Goal: Information Seeking & Learning: Learn about a topic

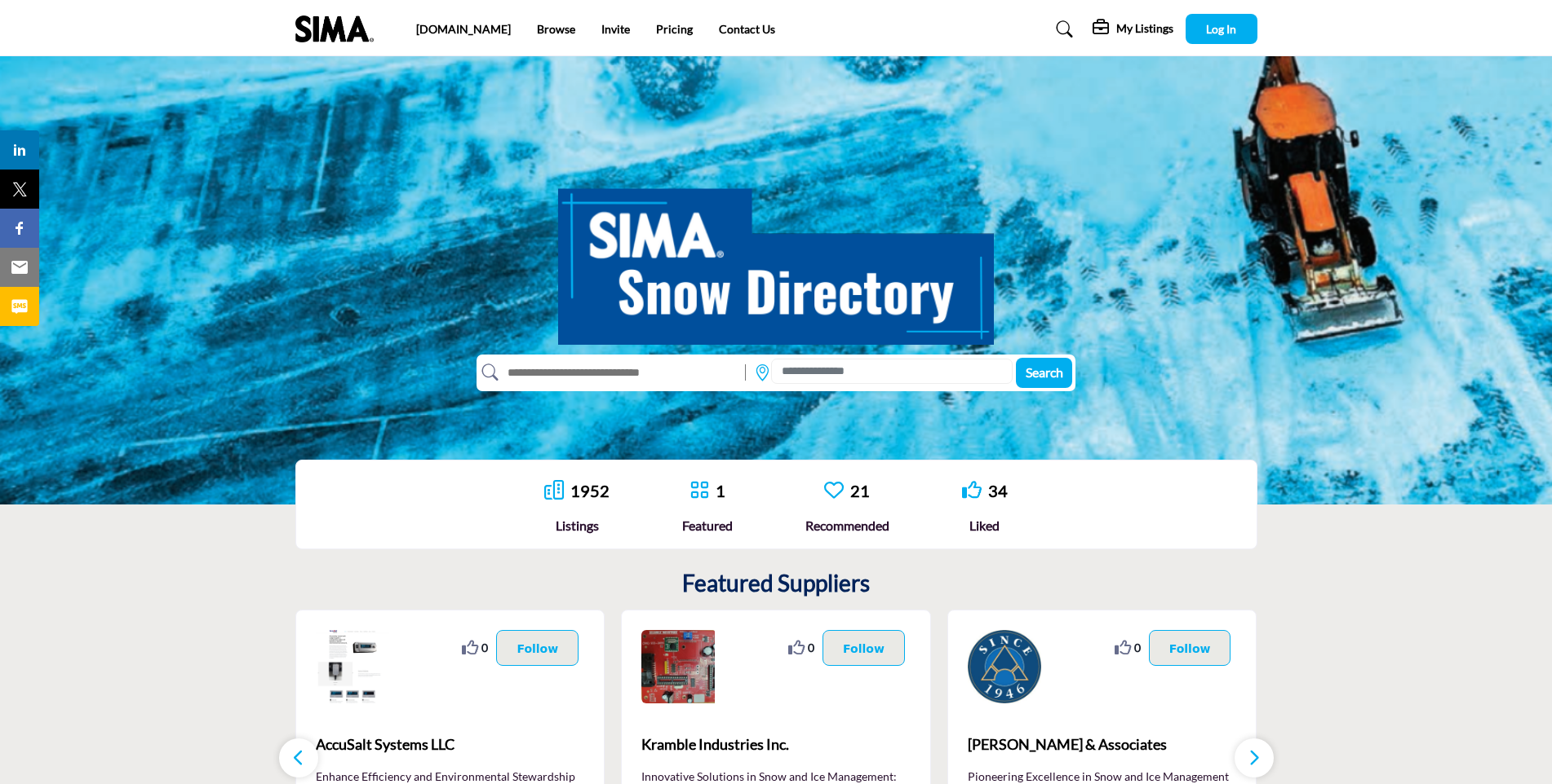
click at [627, 378] on input "text" at bounding box center [618, 372] width 239 height 26
click at [600, 372] on input "text" at bounding box center [618, 372] width 239 height 26
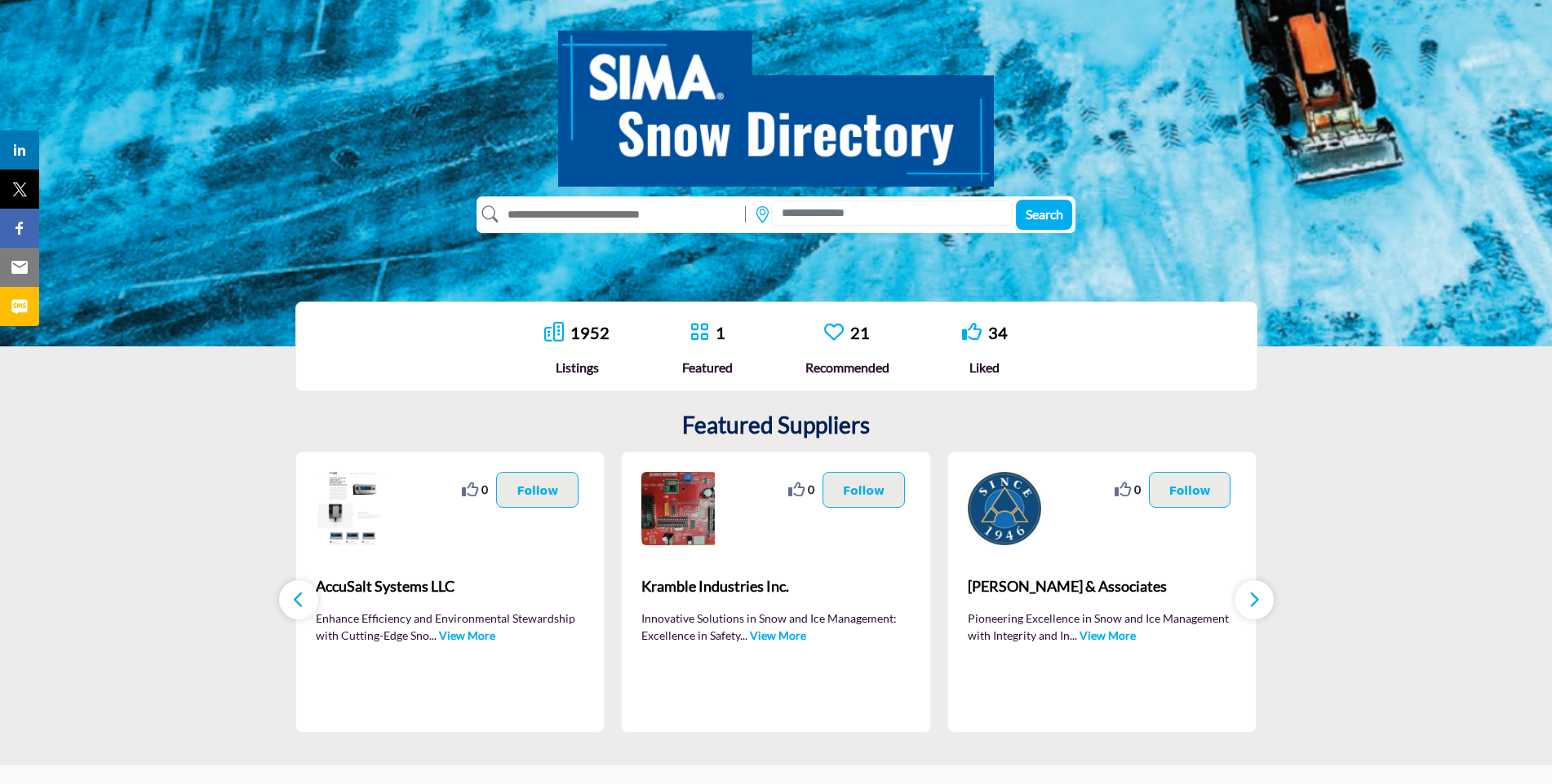
scroll to position [163, 0]
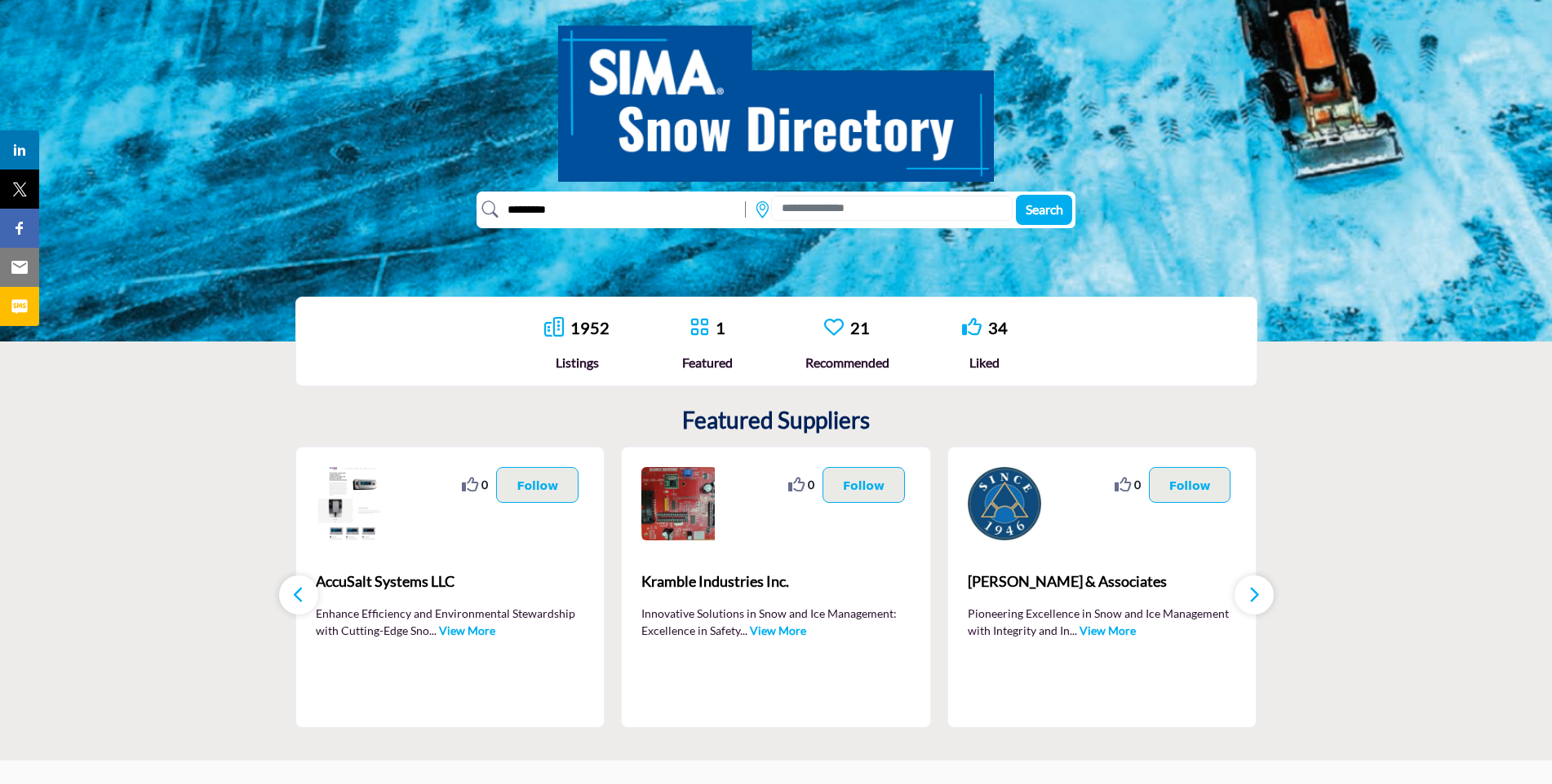
type input "*********"
click at [853, 210] on input at bounding box center [891, 209] width 241 height 25
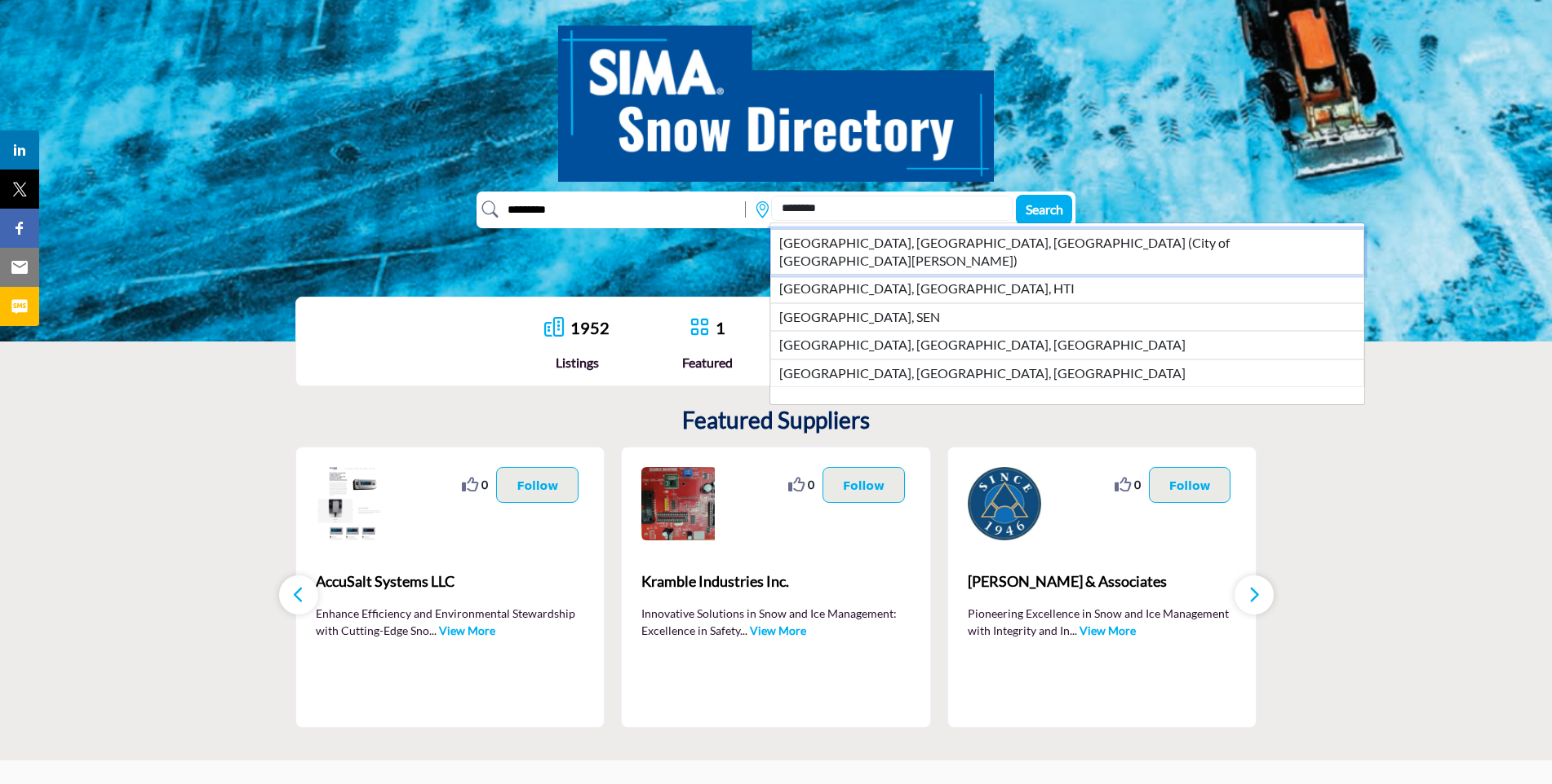
click at [901, 239] on li "St. Louis, MO, USA (City of St. Louis)" at bounding box center [1066, 252] width 593 height 47
type input "**********"
click at [901, 239] on div "**********" at bounding box center [776, 117] width 1552 height 448
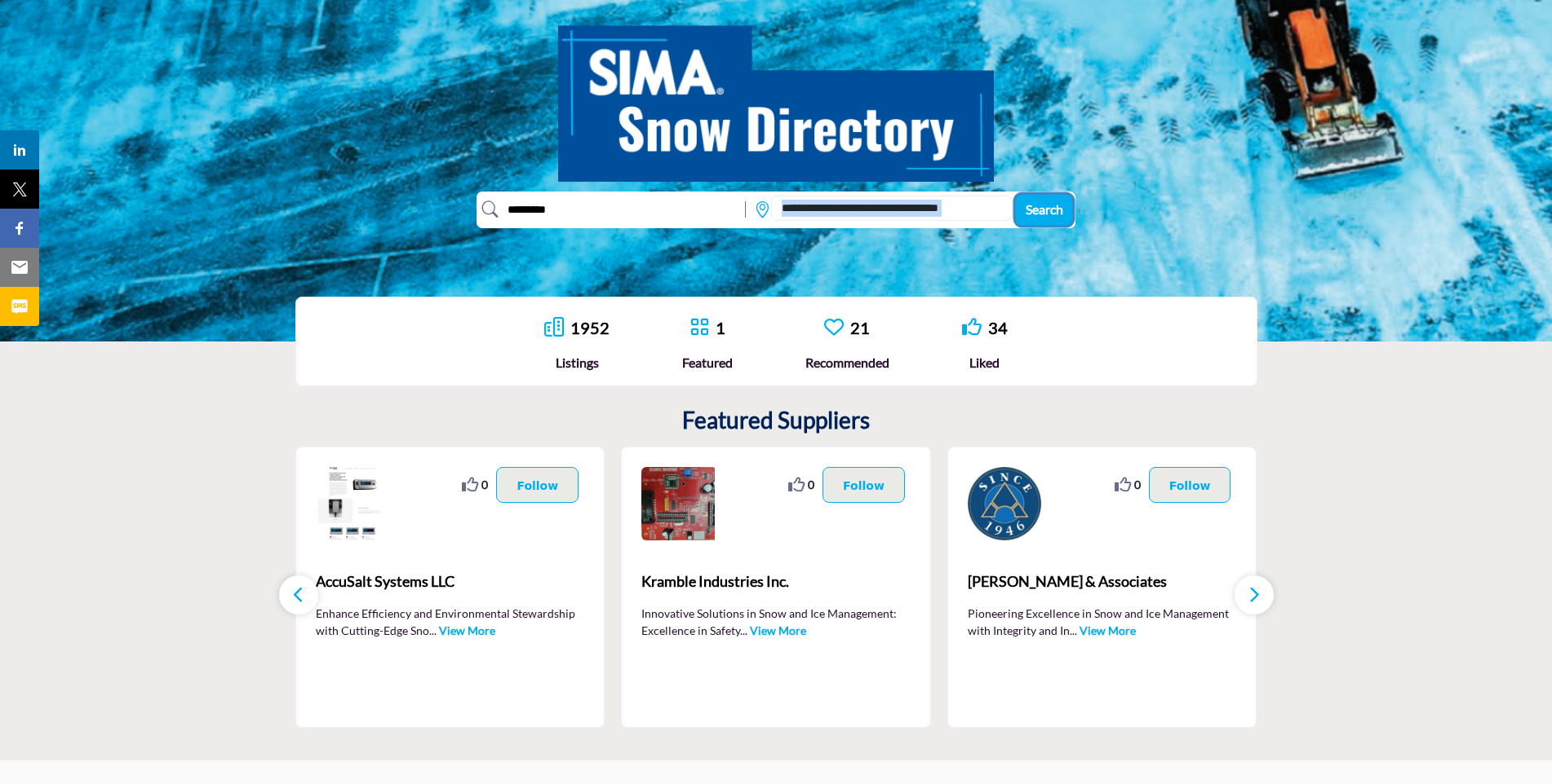
drag, startPoint x: 901, startPoint y: 239, endPoint x: 1043, endPoint y: 212, distance: 144.5
click at [1043, 212] on span "Search" at bounding box center [1044, 209] width 37 height 15
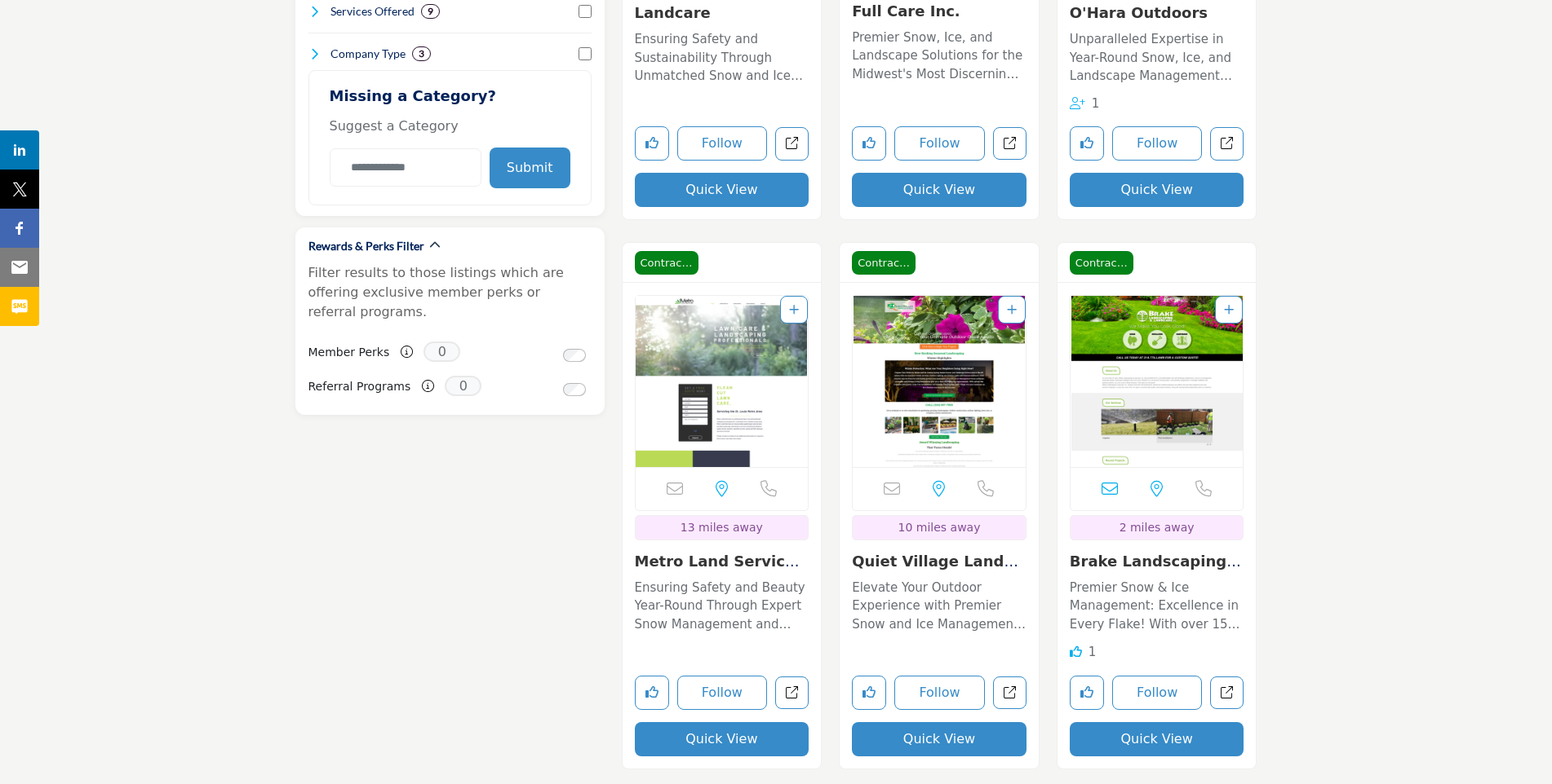
scroll to position [1359, 0]
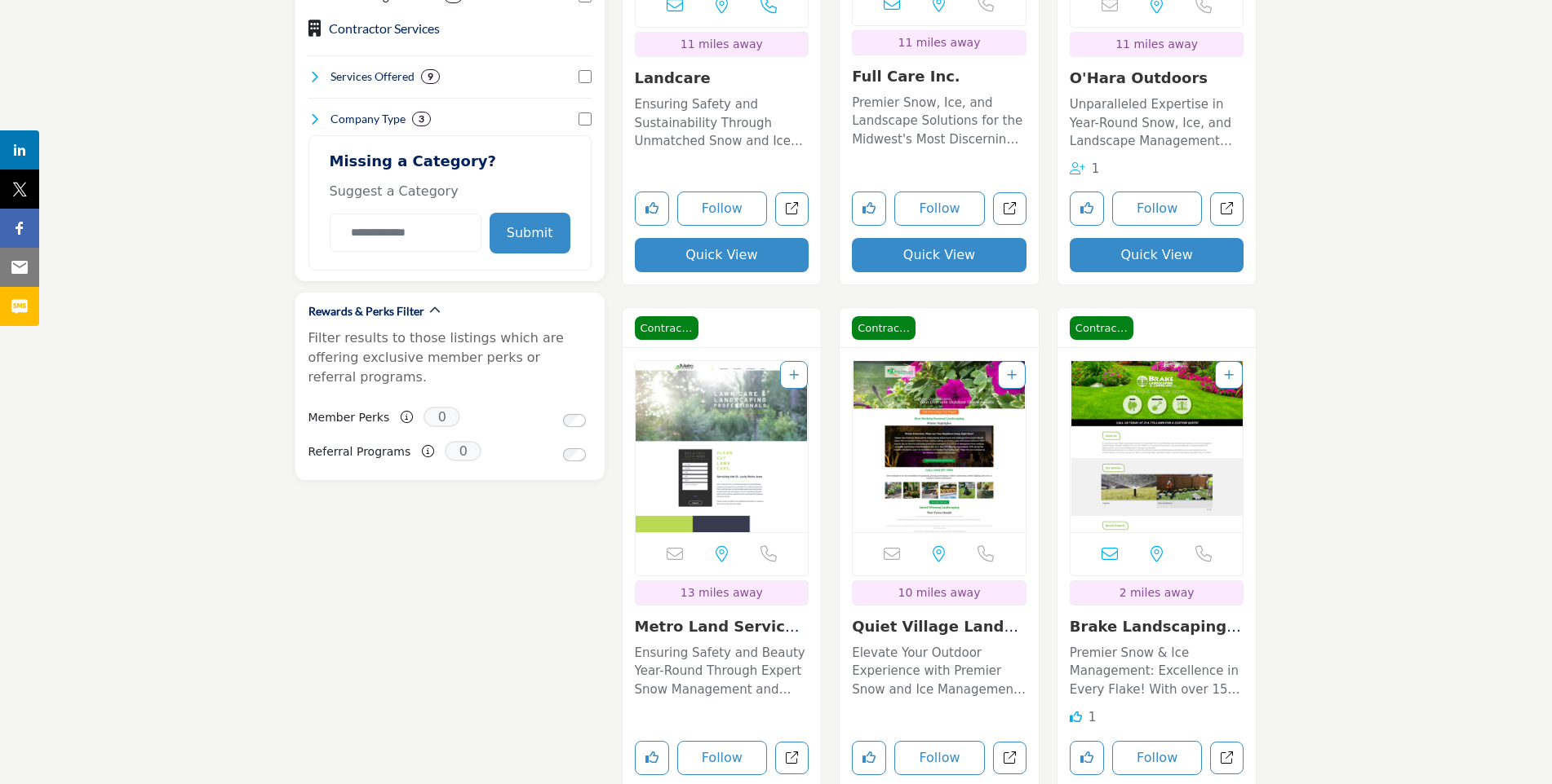
click at [0, 0] on div at bounding box center [0, 0] width 0 height 0
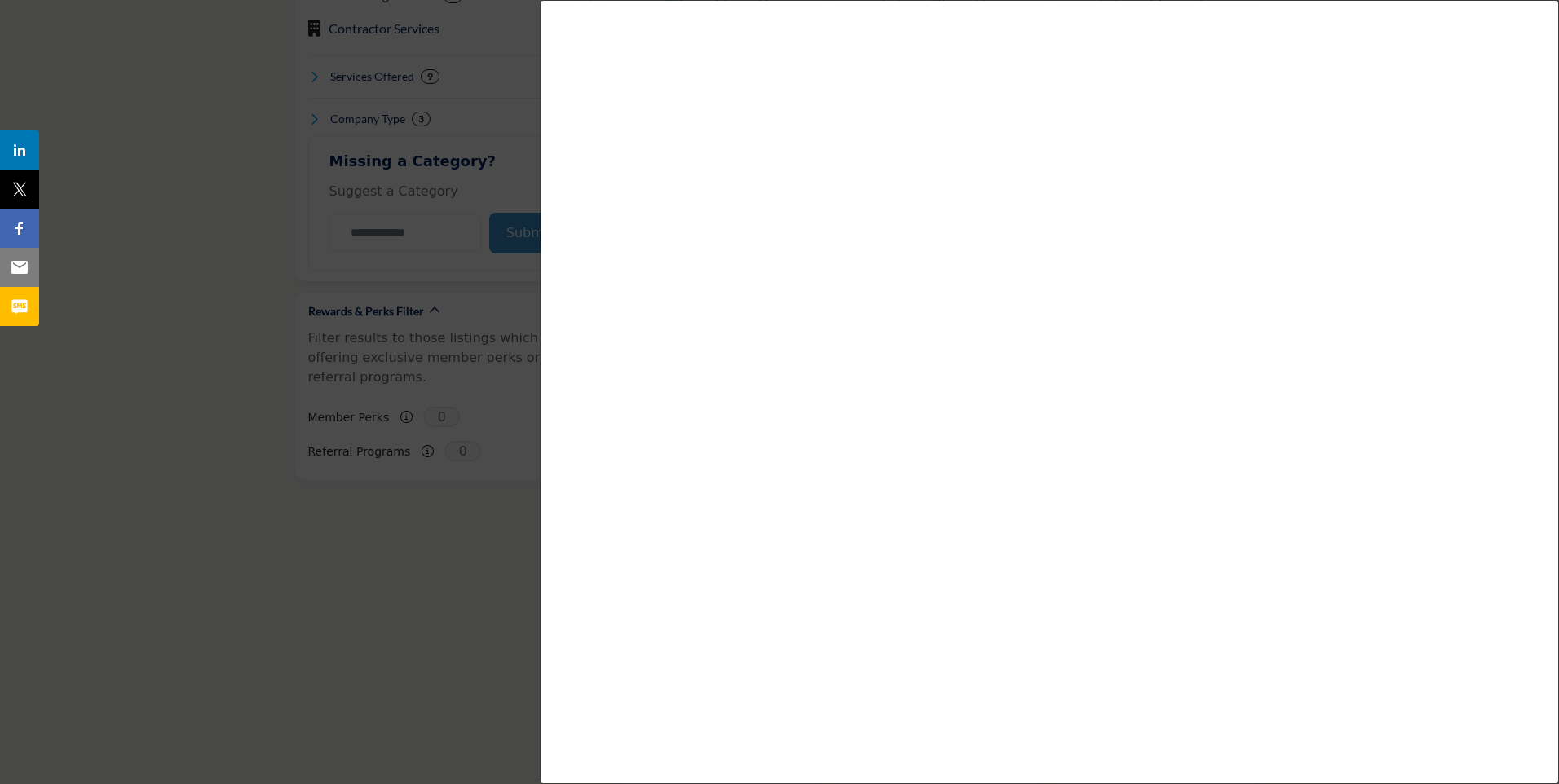
click at [257, 331] on div at bounding box center [779, 392] width 1559 height 784
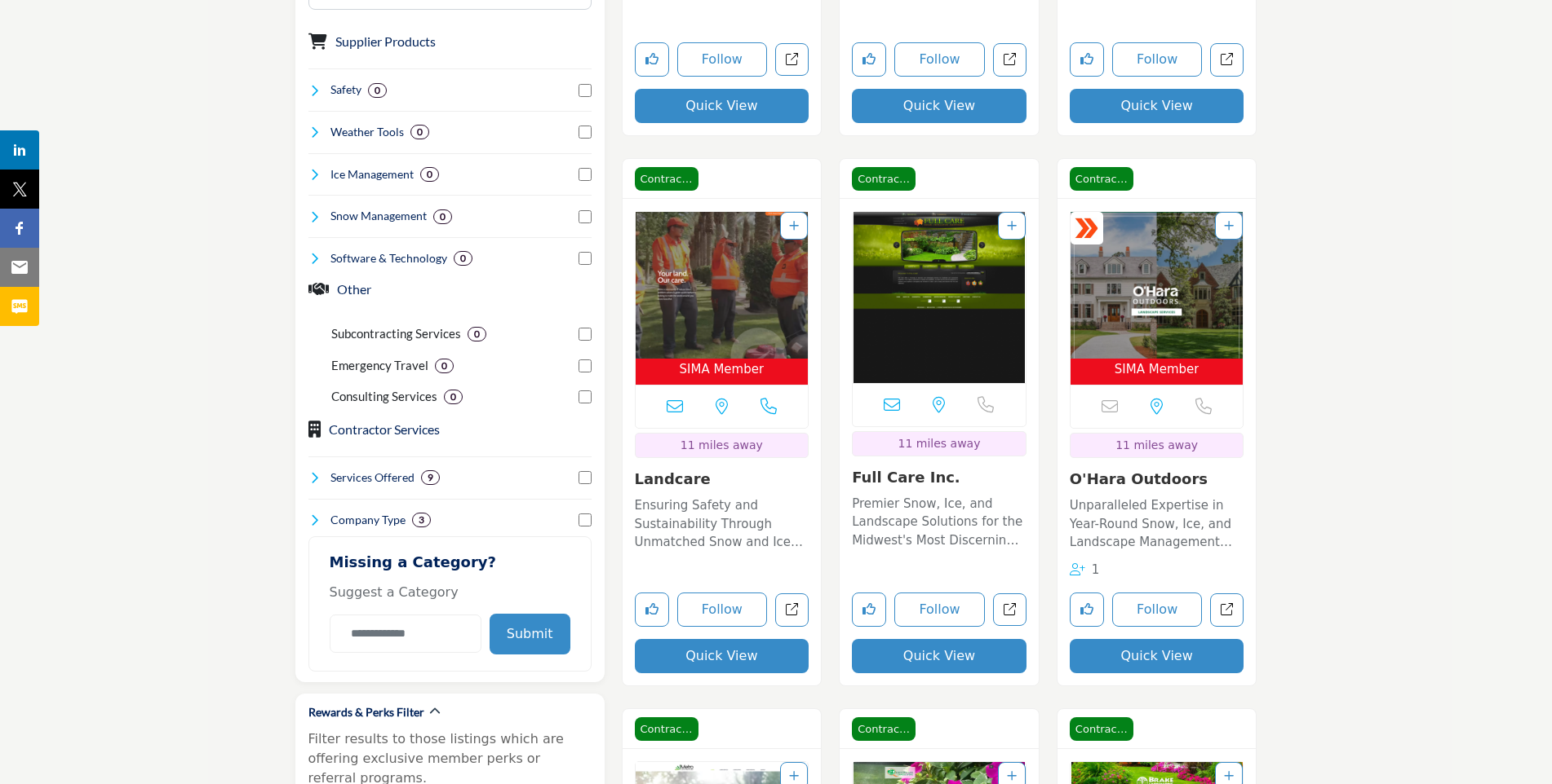
scroll to position [924, 0]
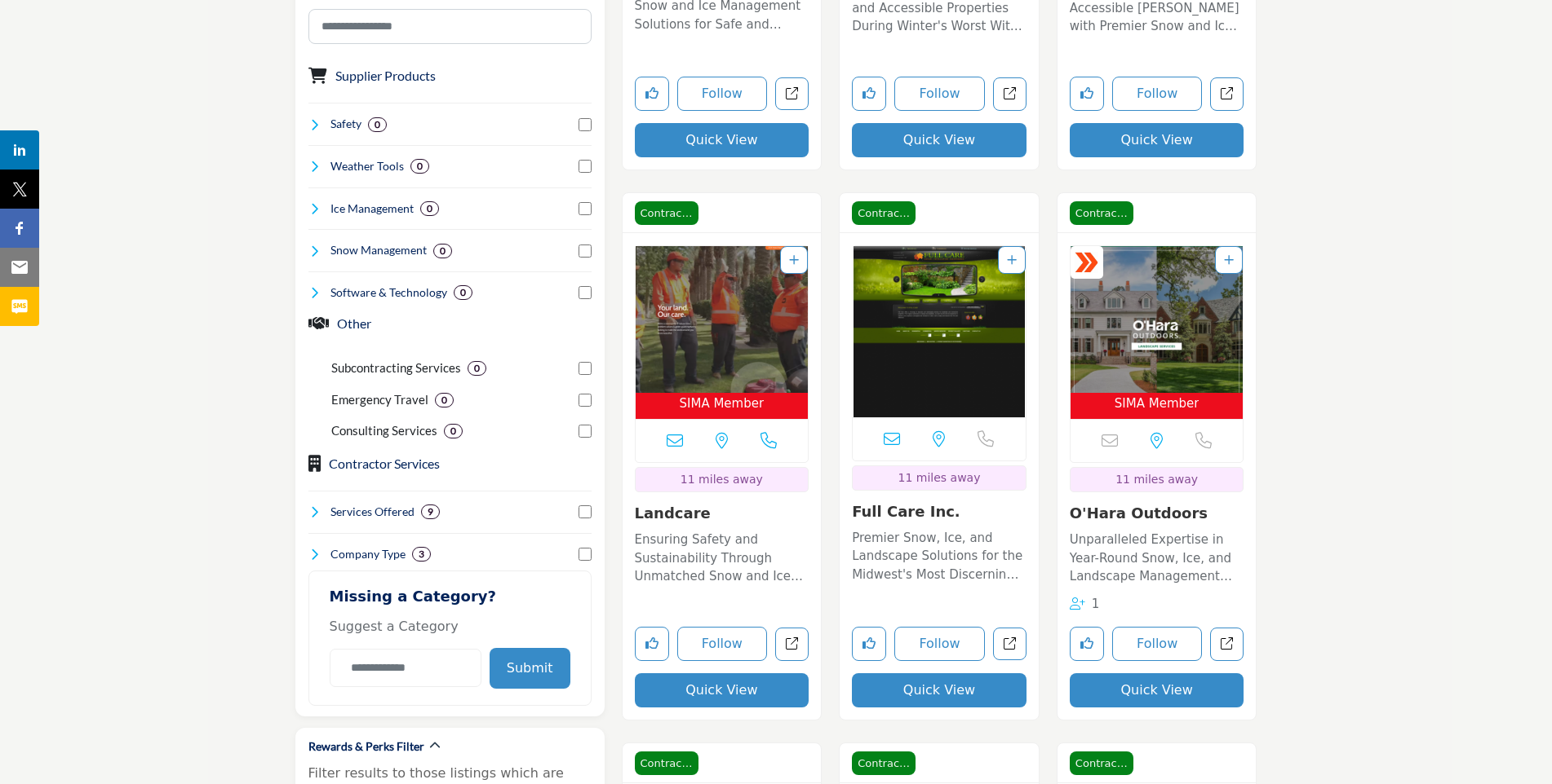
click at [676, 505] on link "Landcare" at bounding box center [672, 513] width 76 height 17
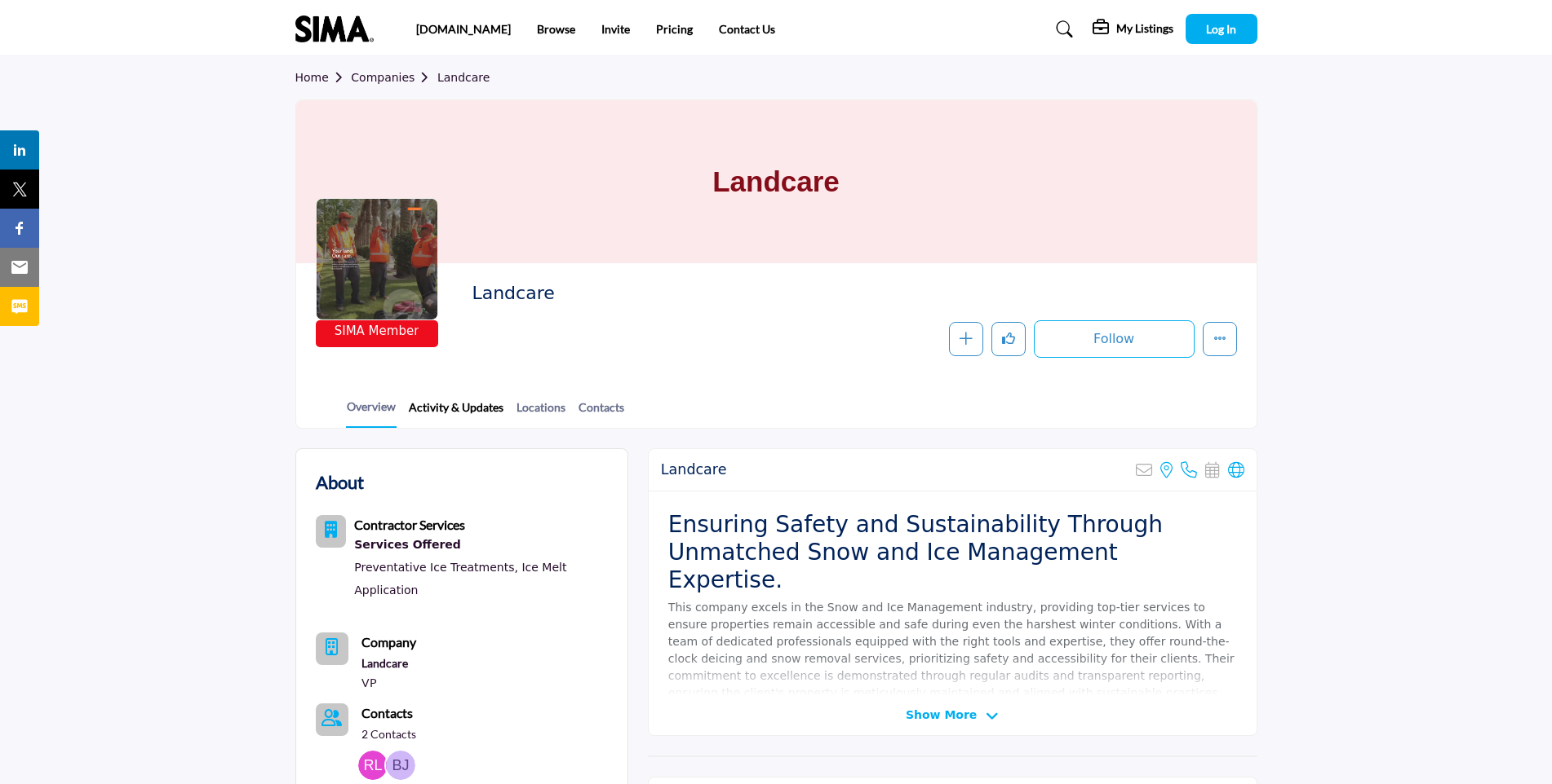
click at [474, 409] on link "Activity & Updates" at bounding box center [455, 413] width 96 height 29
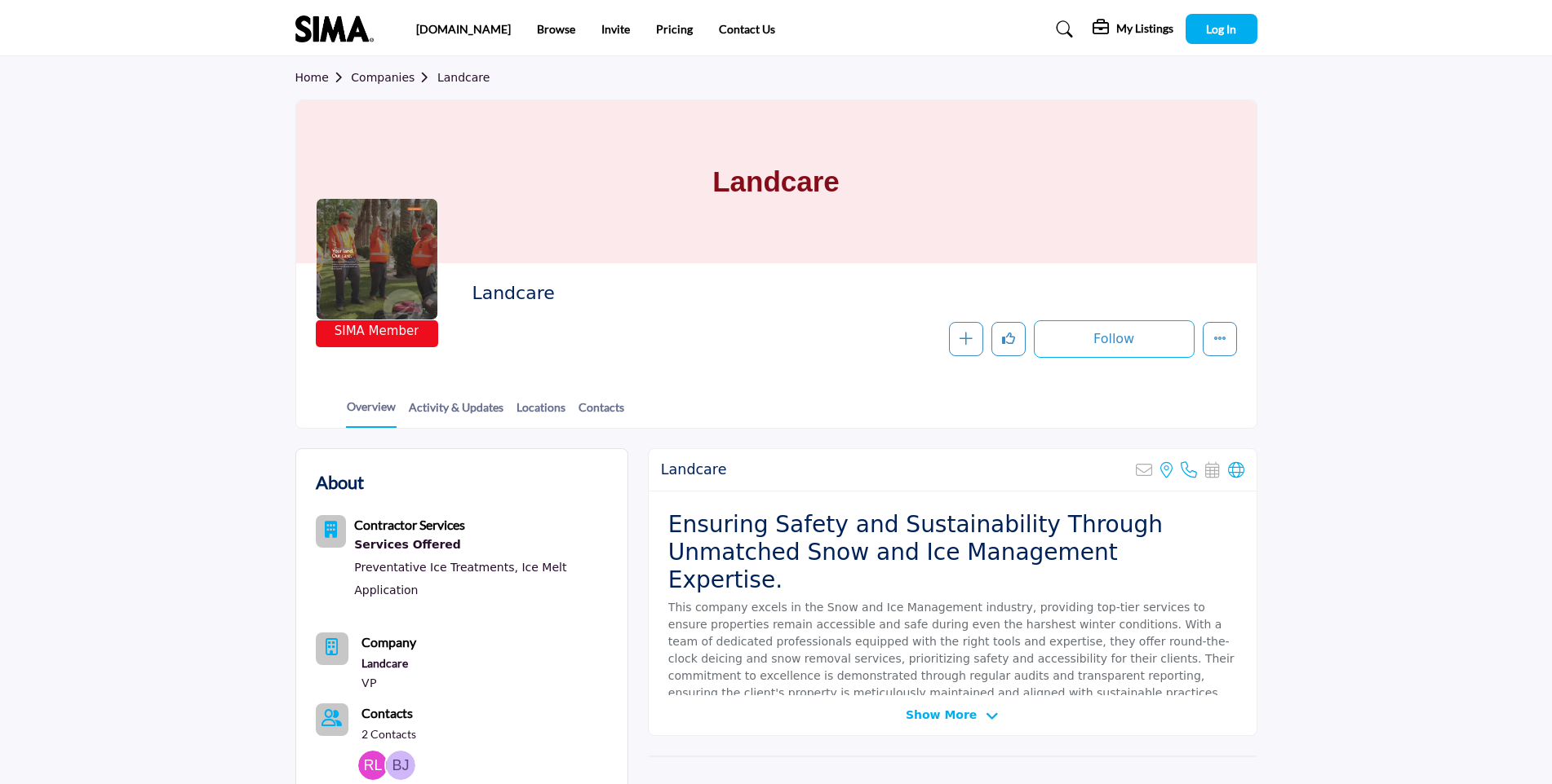
scroll to position [218, 0]
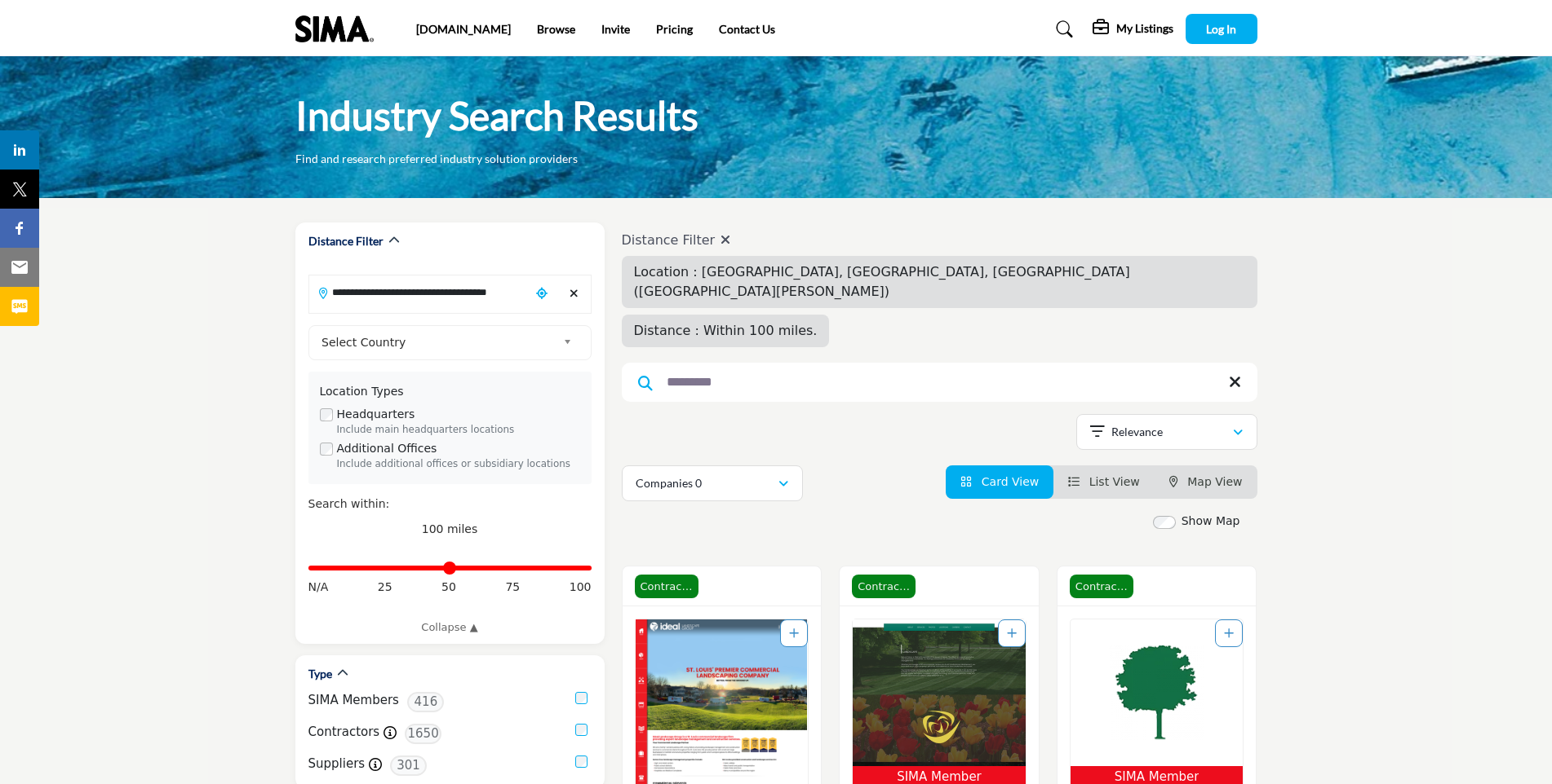
scroll to position [924, 0]
